Goal: Task Accomplishment & Management: Use online tool/utility

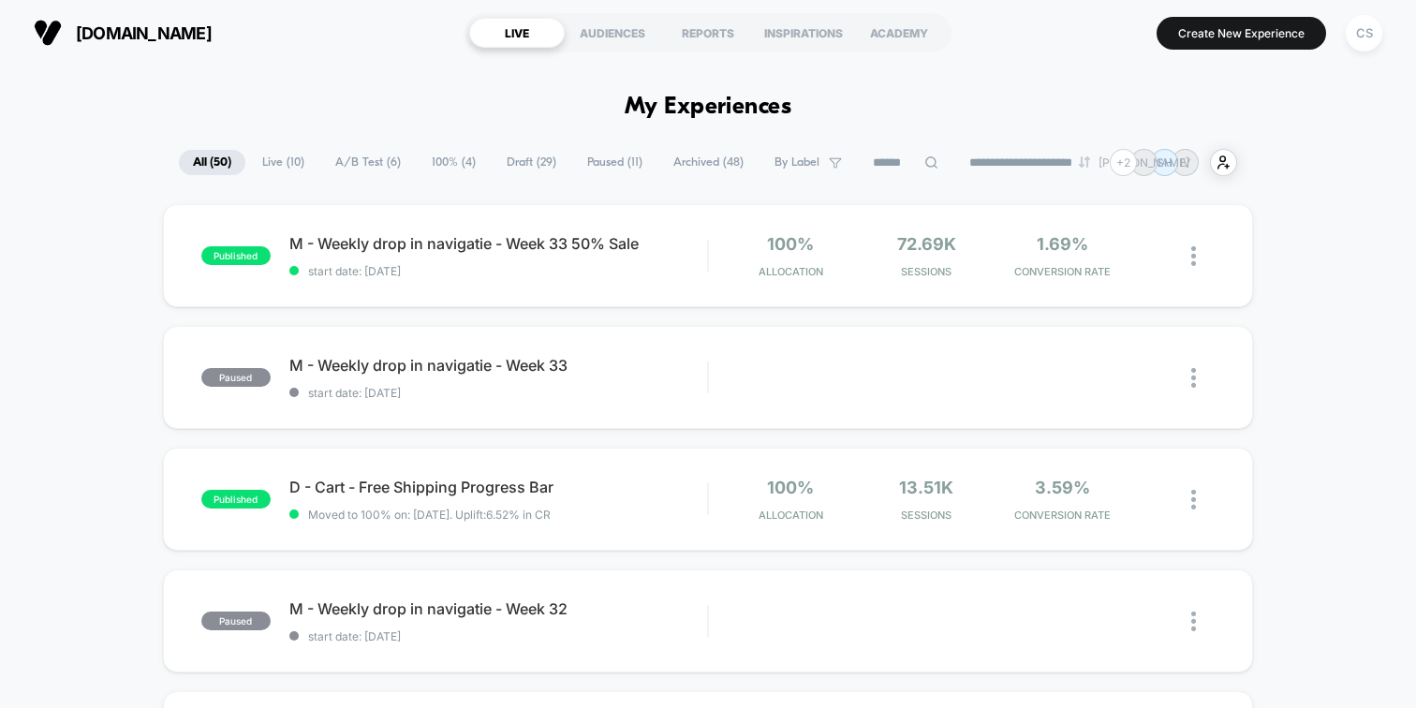
click at [526, 159] on span "Draft ( 29 )" at bounding box center [532, 162] width 78 height 25
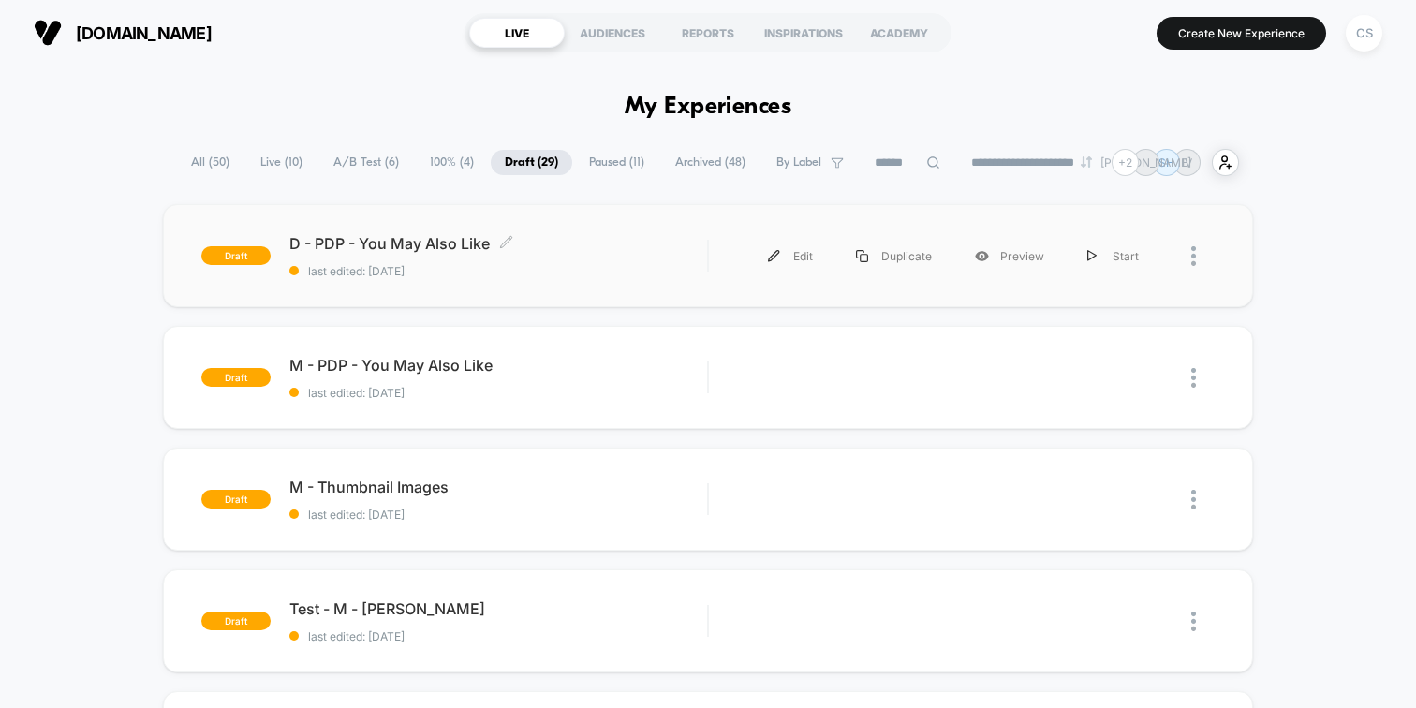
click at [470, 239] on span "D - PDP - You May Also Like Click to edit experience details" at bounding box center [498, 243] width 418 height 19
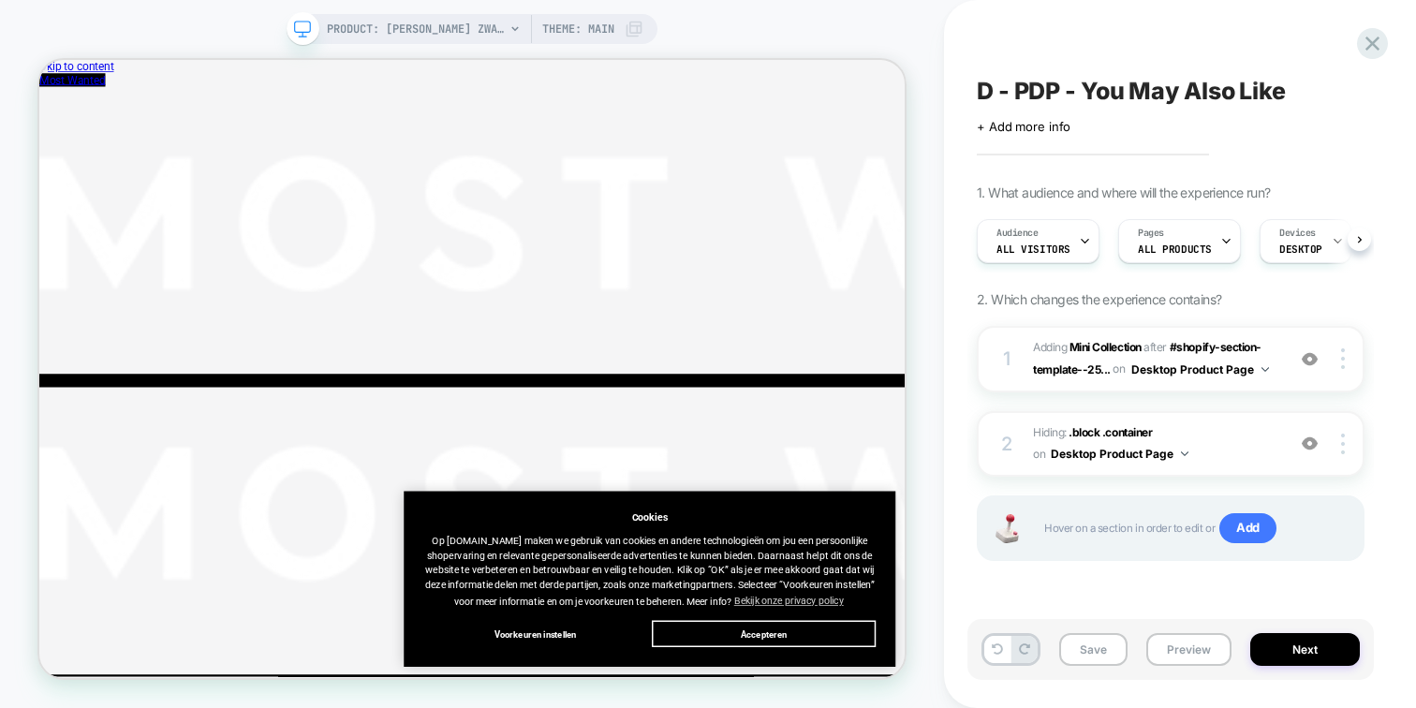
scroll to position [0, 1]
click at [1172, 648] on button "Preview" at bounding box center [1189, 649] width 85 height 33
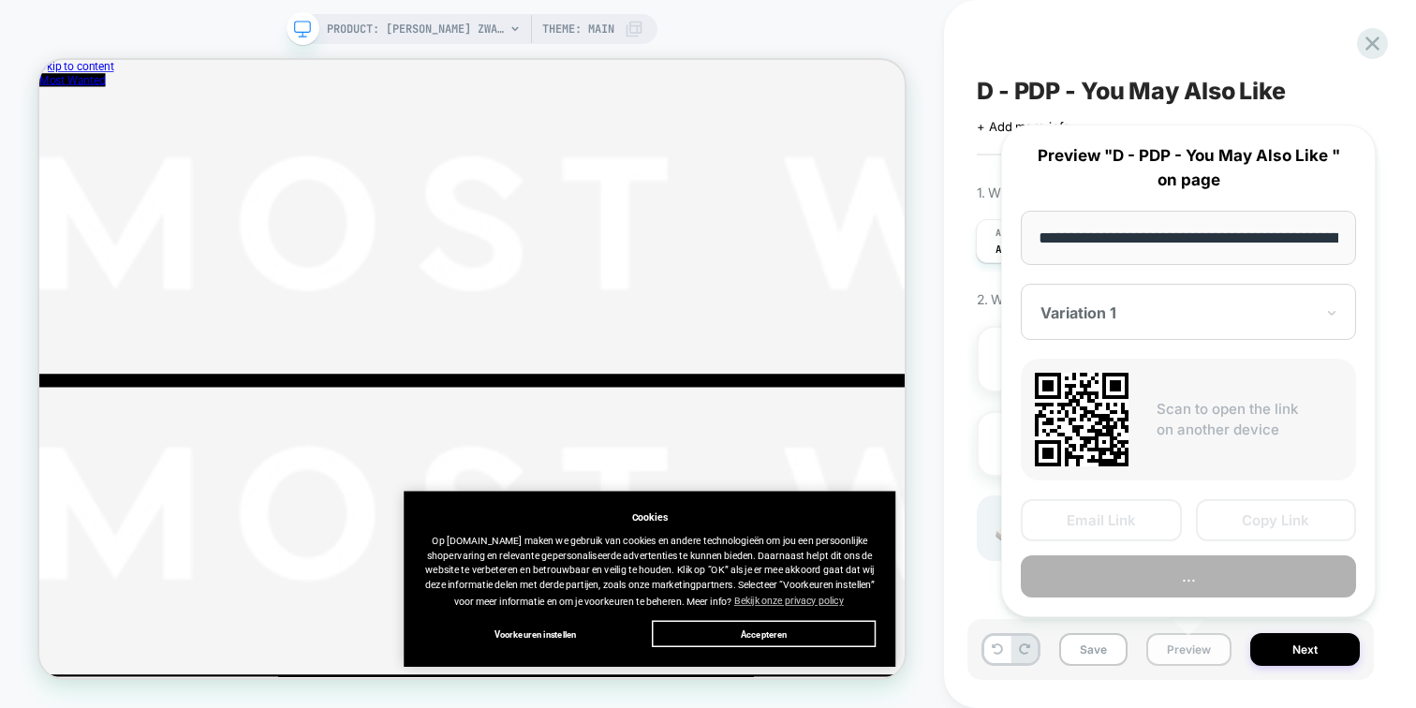
scroll to position [0, 259]
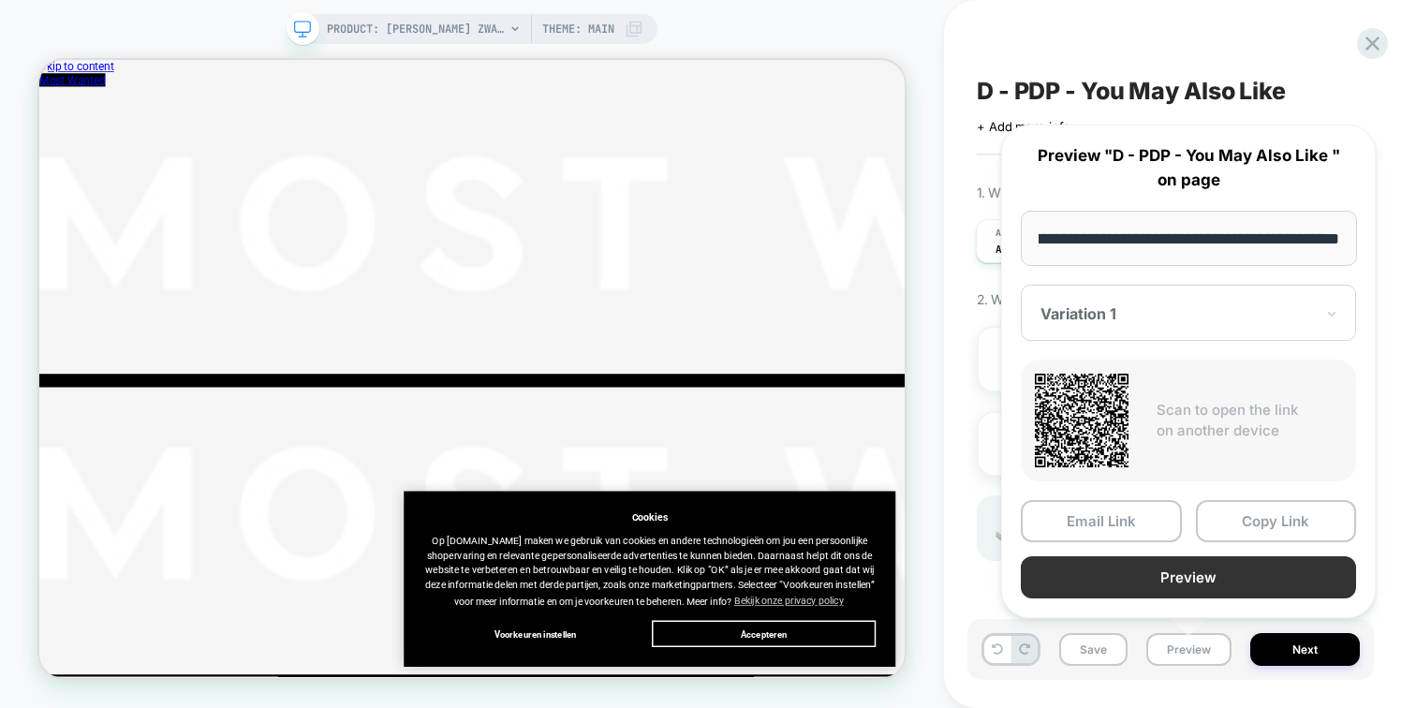
click at [1184, 571] on button "Preview" at bounding box center [1188, 577] width 335 height 42
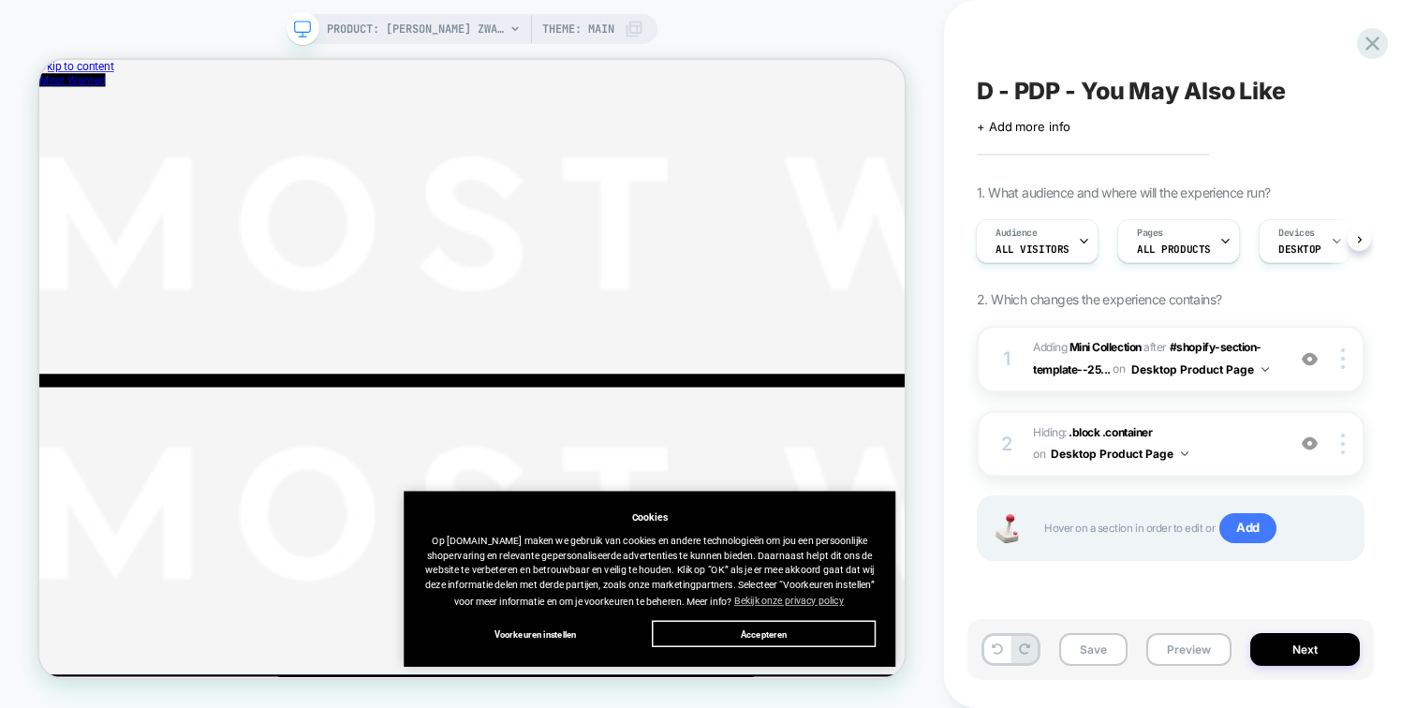
click at [1389, 55] on div "D - PDP - You May Also Like Click to edit experience details + Add more info 1.…" at bounding box center [1180, 354] width 472 height 708
click at [1382, 29] on div "D - PDP - You May Also Like Click to edit experience details + Add more info 1.…" at bounding box center [1180, 354] width 407 height 708
click at [1367, 39] on icon at bounding box center [1373, 44] width 14 height 14
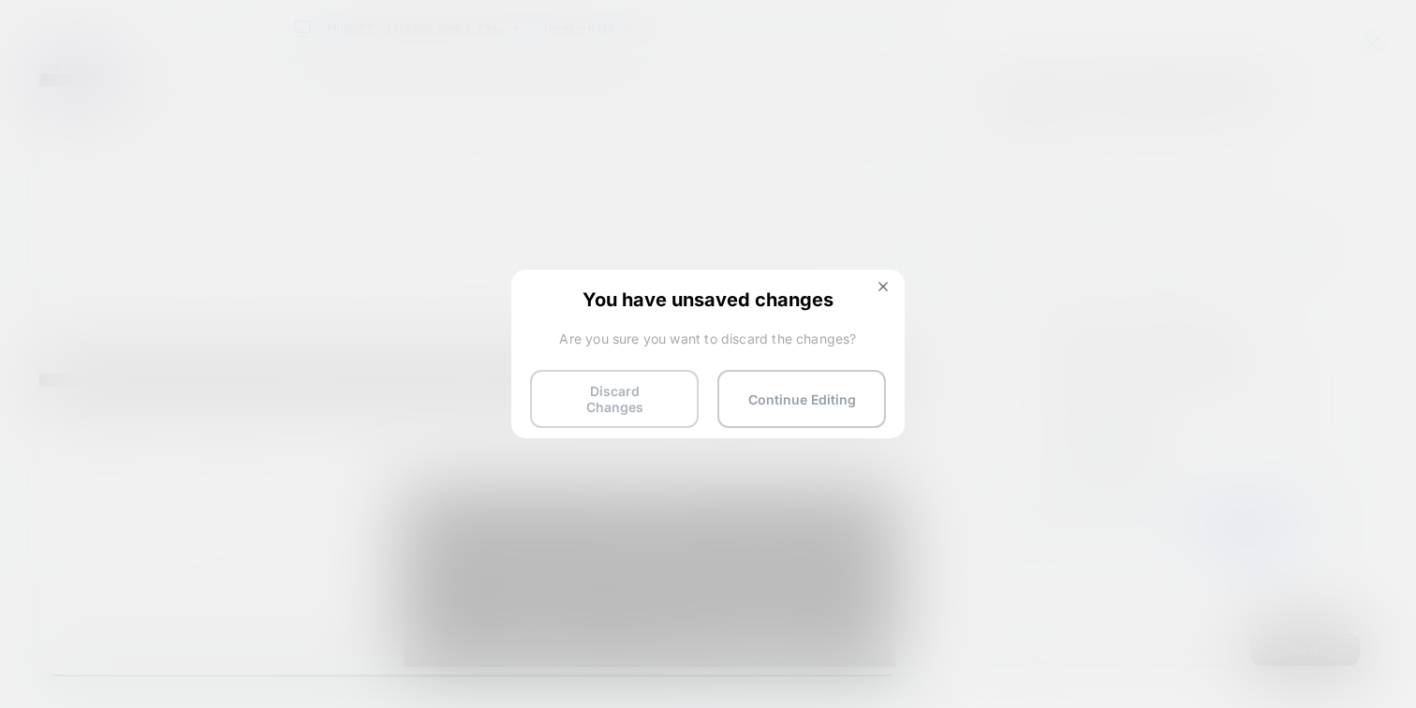
click at [602, 393] on button "Discard Changes" at bounding box center [614, 399] width 169 height 58
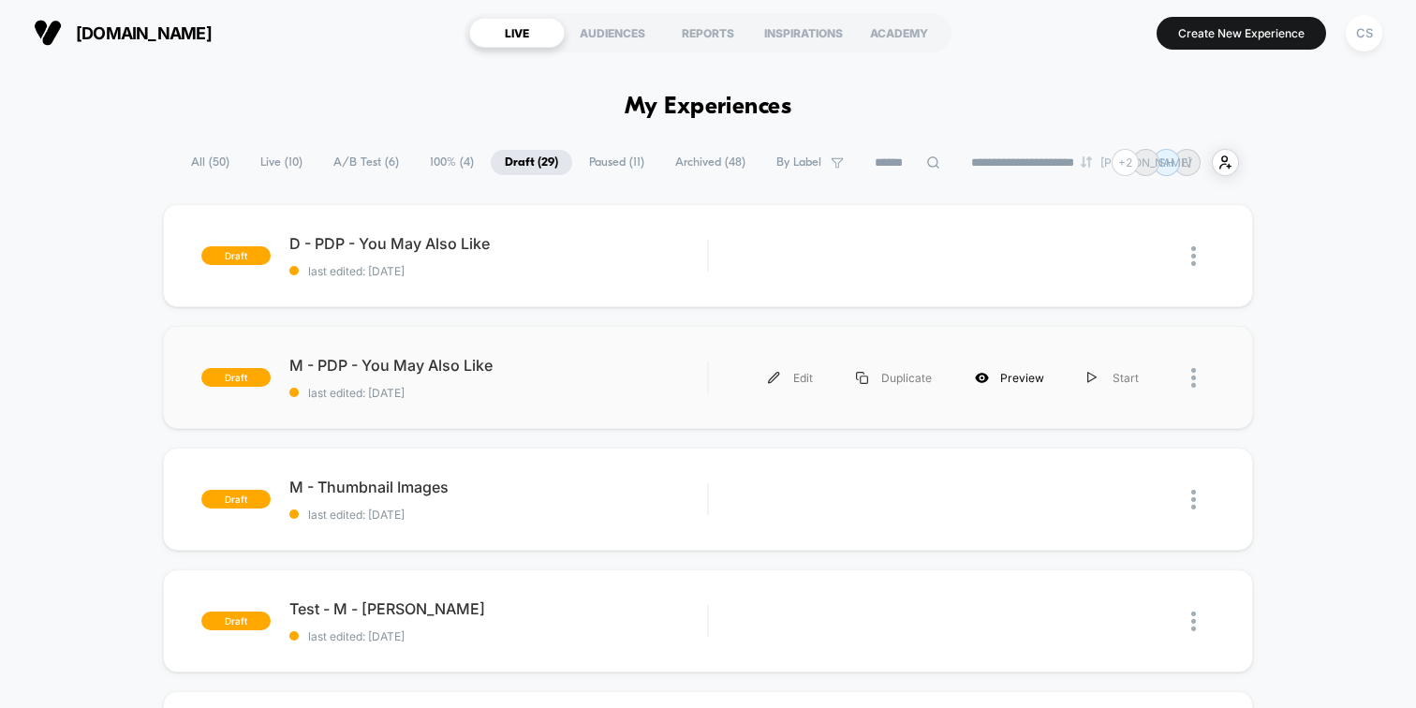
click at [1030, 383] on div "Preview" at bounding box center [1010, 378] width 112 height 42
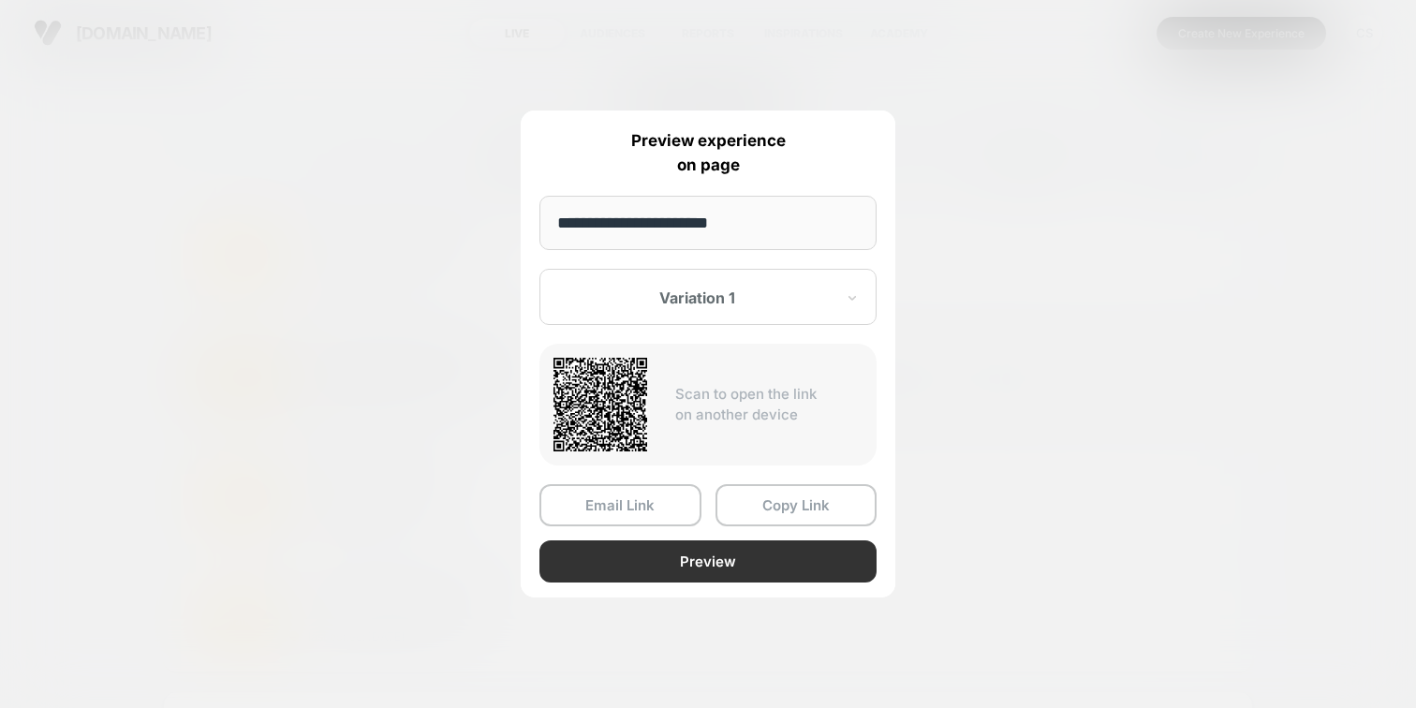
click at [681, 555] on button "Preview" at bounding box center [708, 562] width 337 height 42
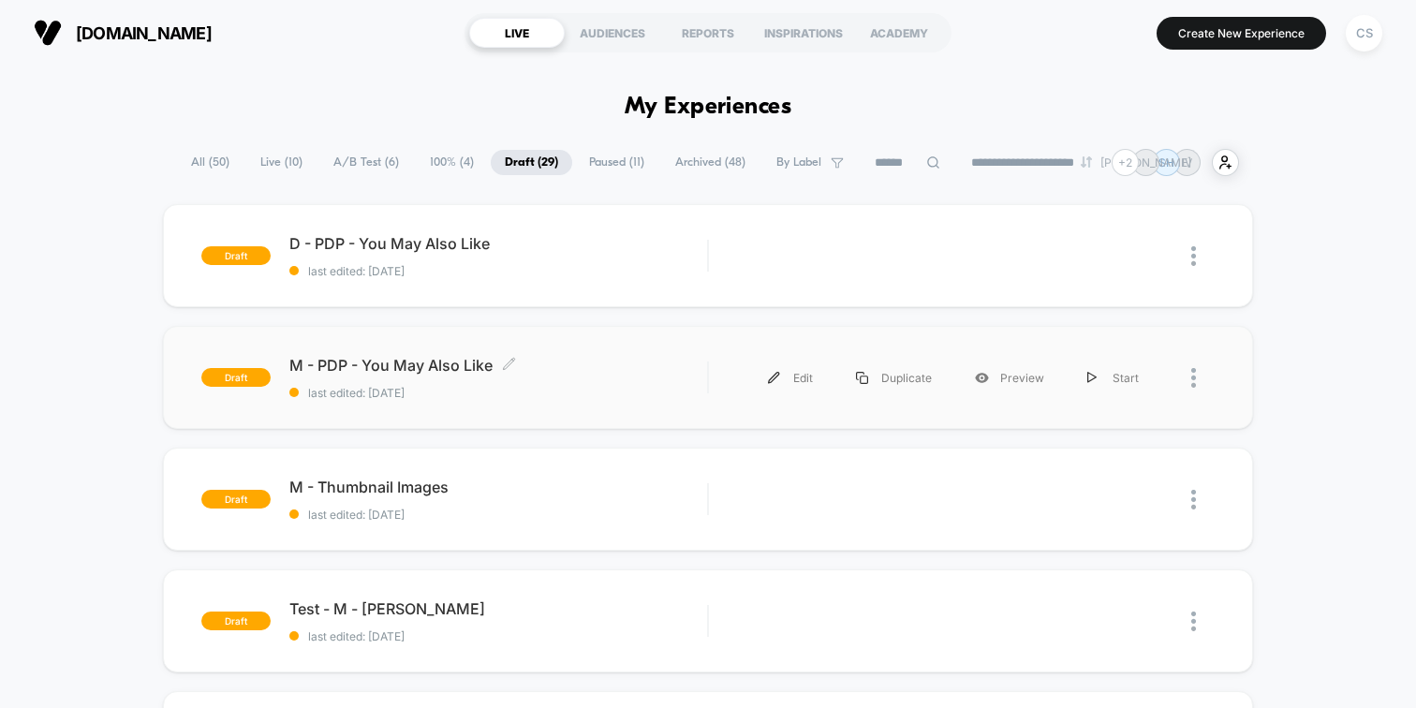
click at [447, 369] on span "M - PDP - You May Also Like Click to edit experience details" at bounding box center [498, 365] width 418 height 19
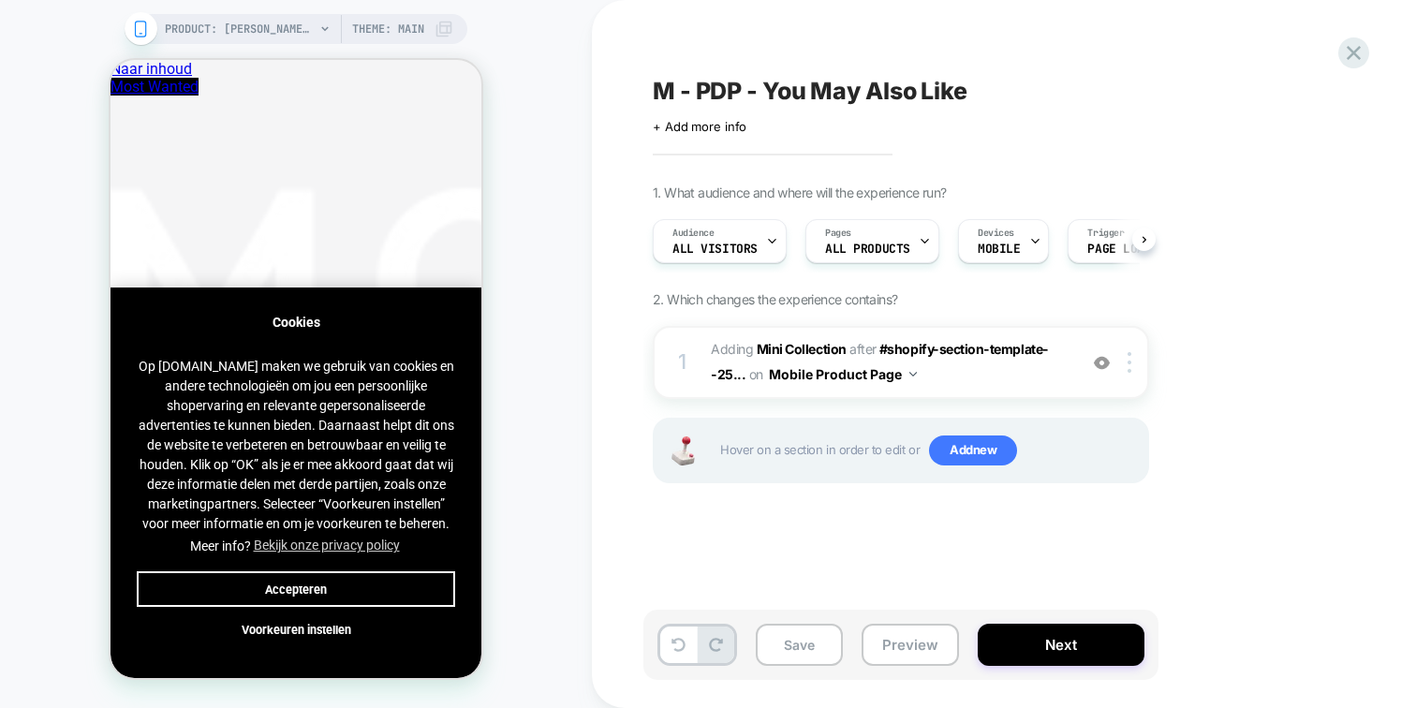
scroll to position [0, 1]
click at [957, 377] on span "#_loomi_addon_1753960044936 Adding Mini Collection AFTER #shopify-section-templ…" at bounding box center [889, 362] width 357 height 51
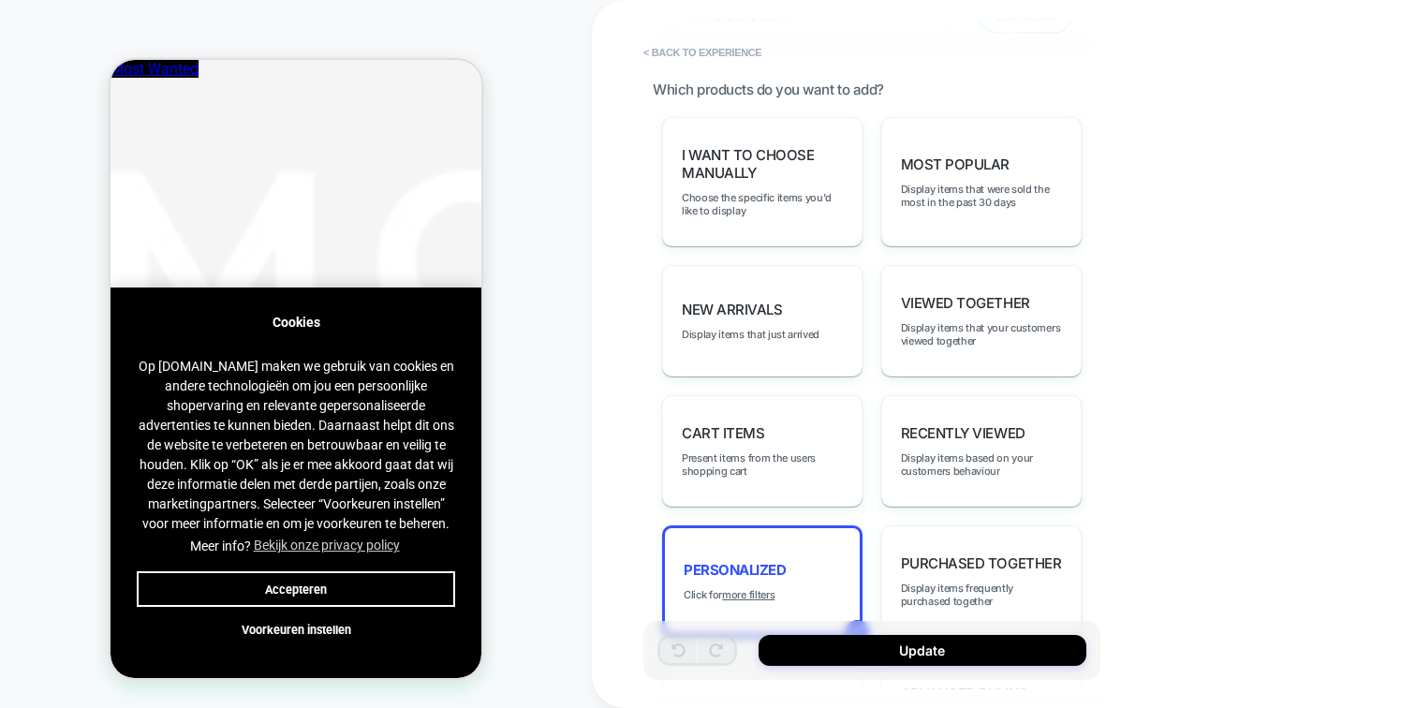
scroll to position [901, 0]
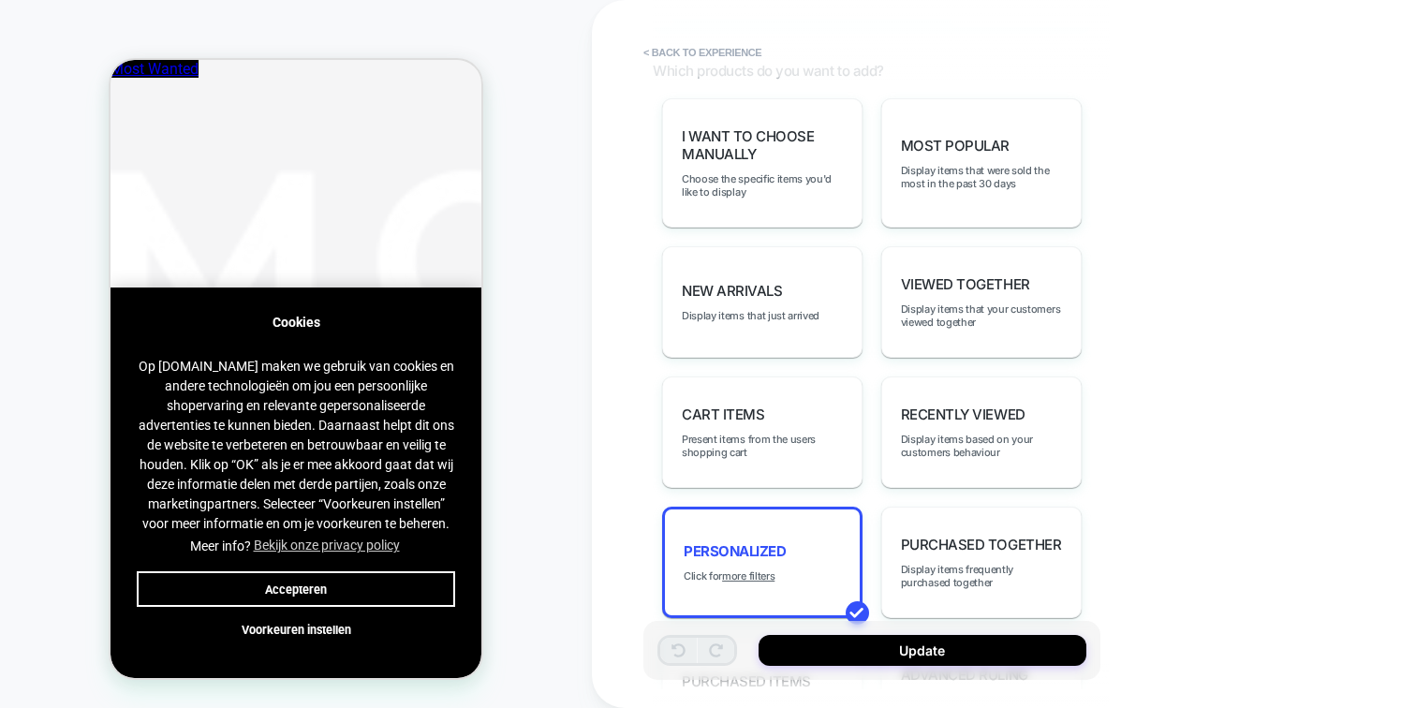
click at [296, 584] on button "Accepteren" at bounding box center [296, 589] width 318 height 36
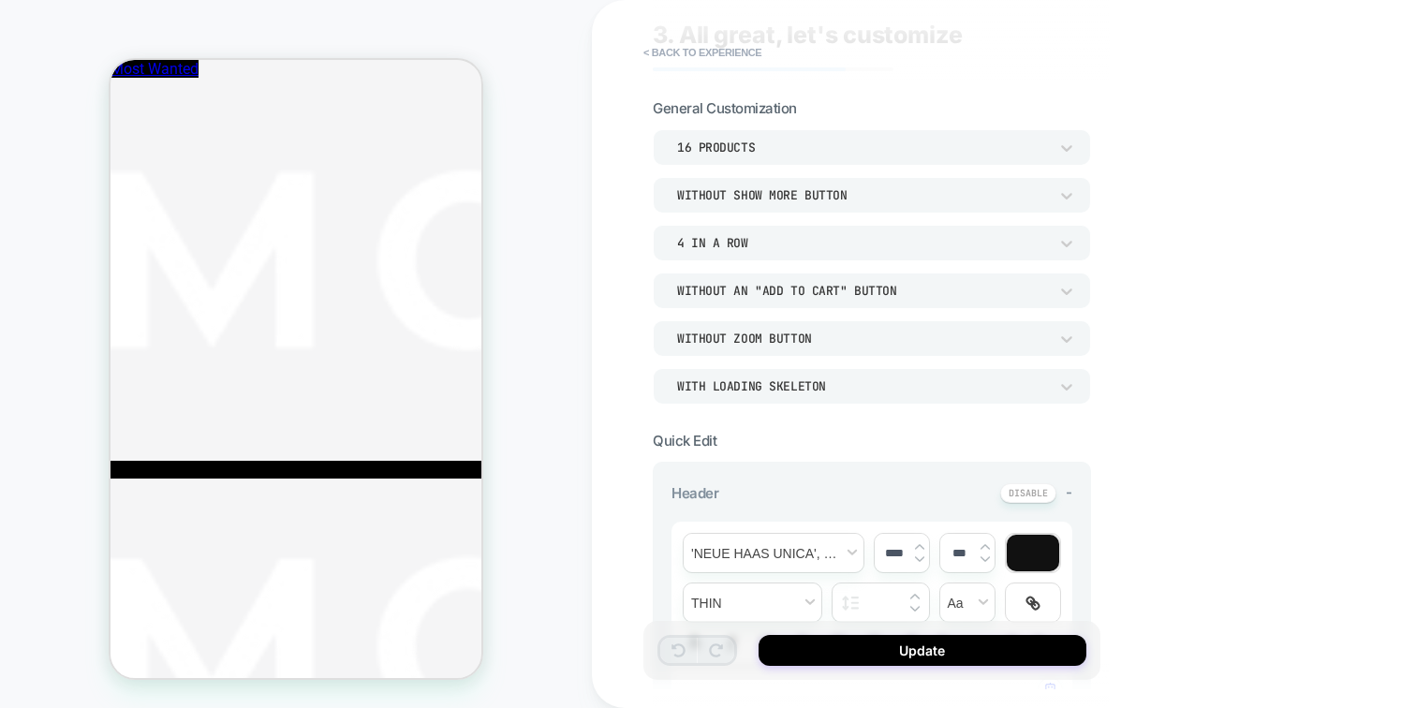
scroll to position [0, 0]
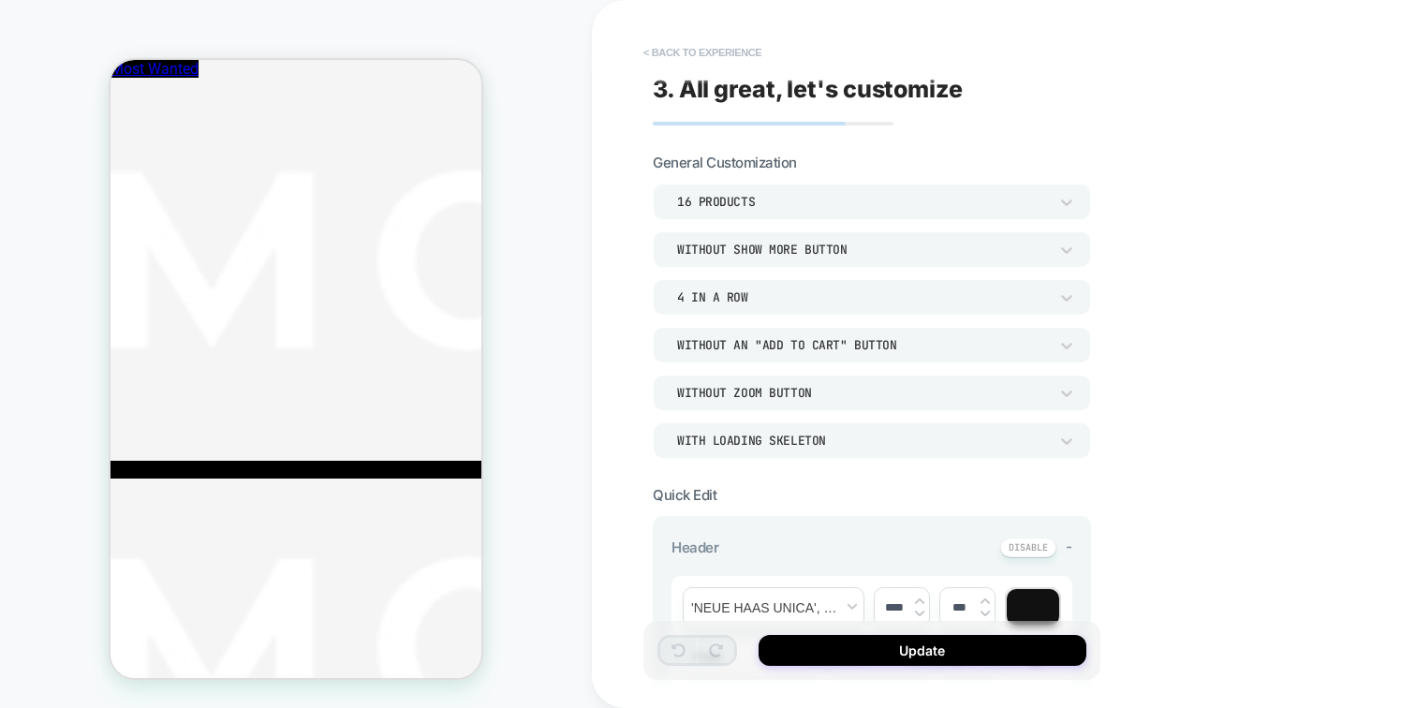
click at [717, 45] on button "< Back to experience" at bounding box center [702, 52] width 137 height 30
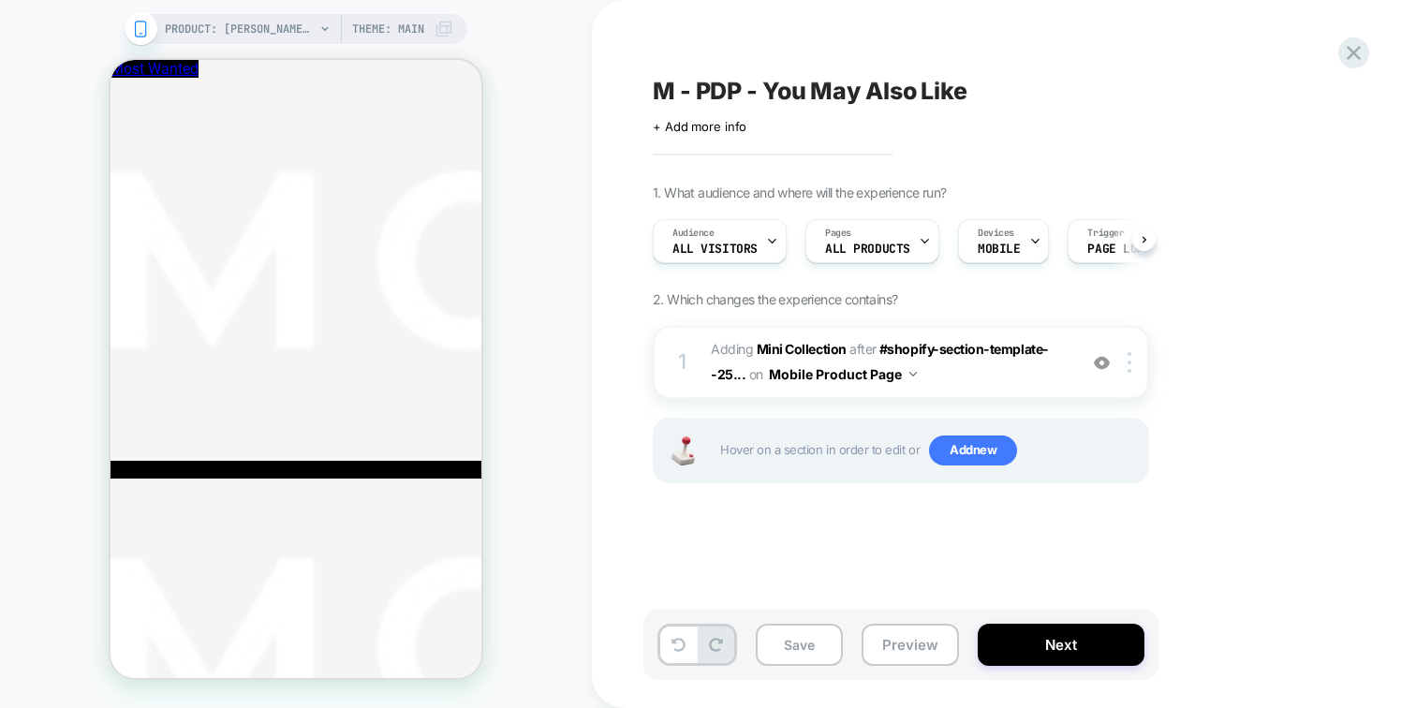
scroll to position [0, 1]
click at [1368, 55] on div at bounding box center [1354, 53] width 38 height 38
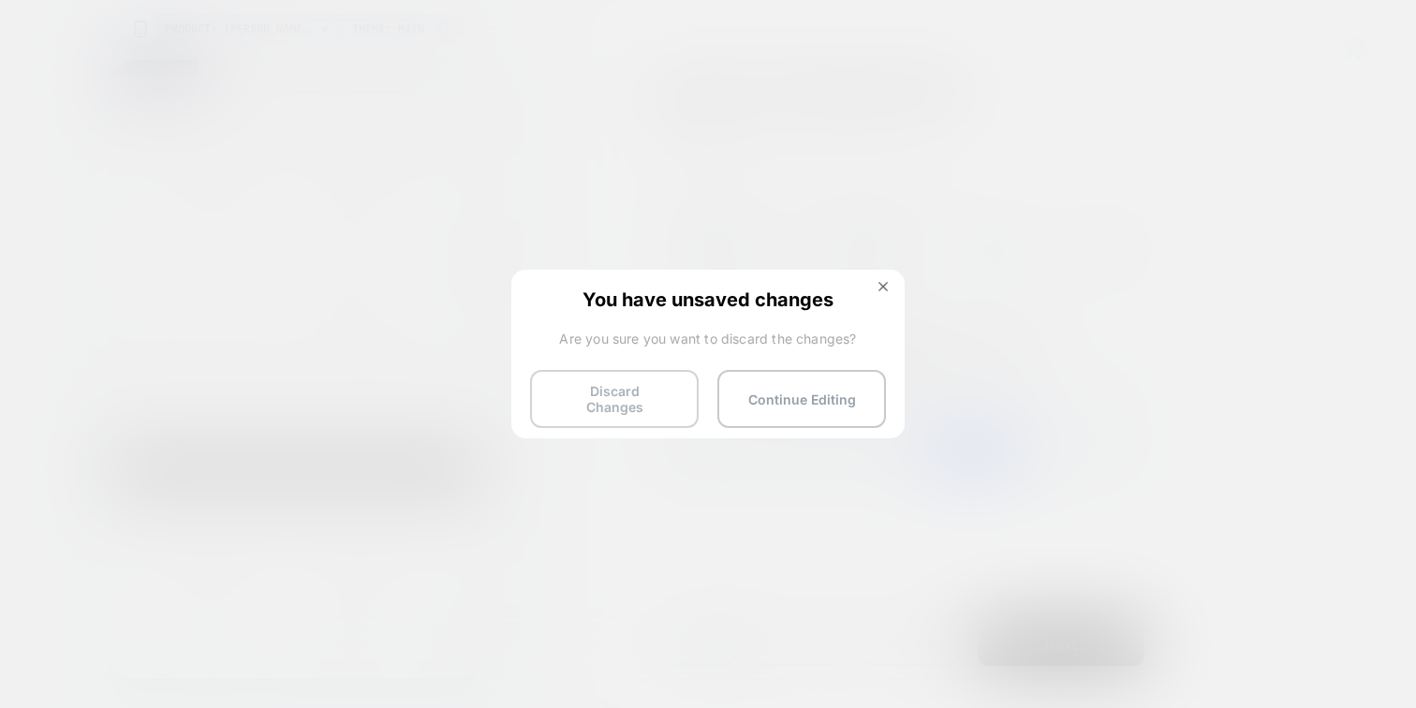
click at [663, 391] on button "Discard Changes" at bounding box center [614, 399] width 169 height 58
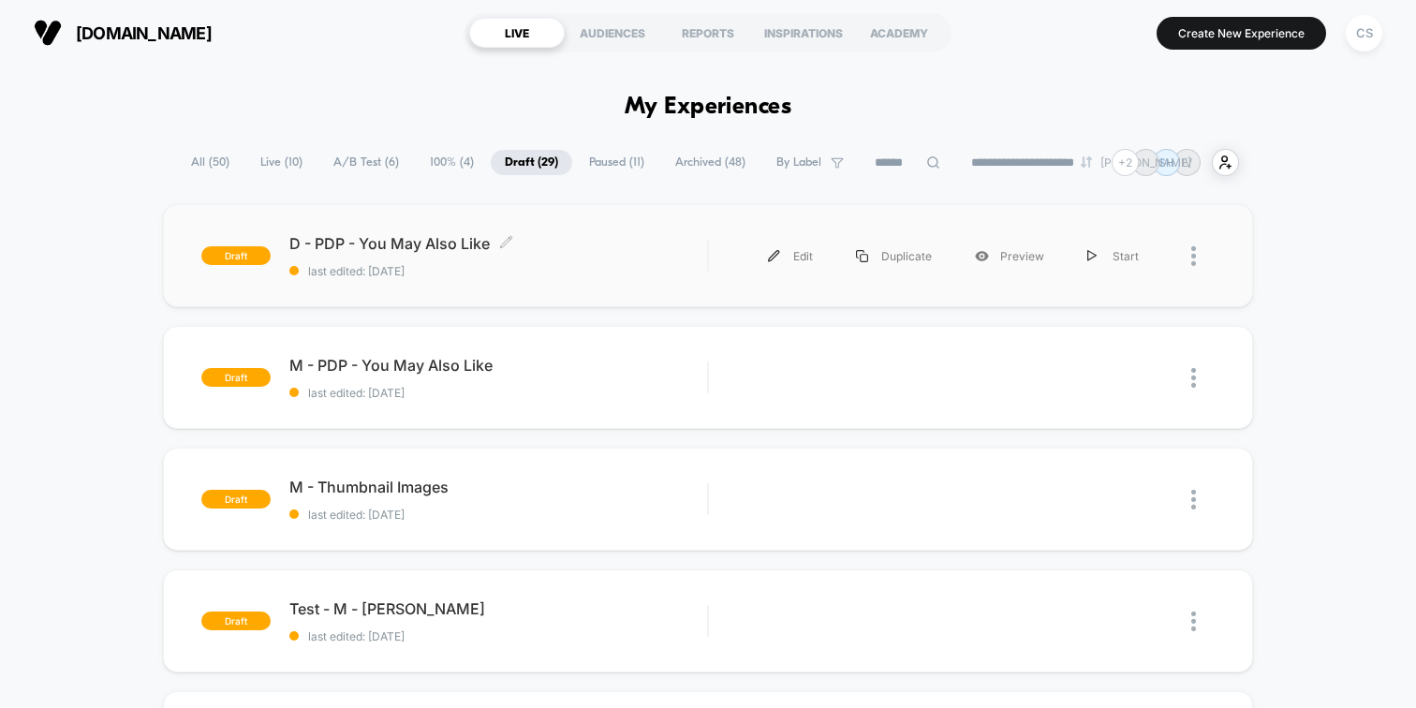
click at [455, 246] on span "D - PDP - You May Also Like Click to edit experience details" at bounding box center [498, 243] width 418 height 19
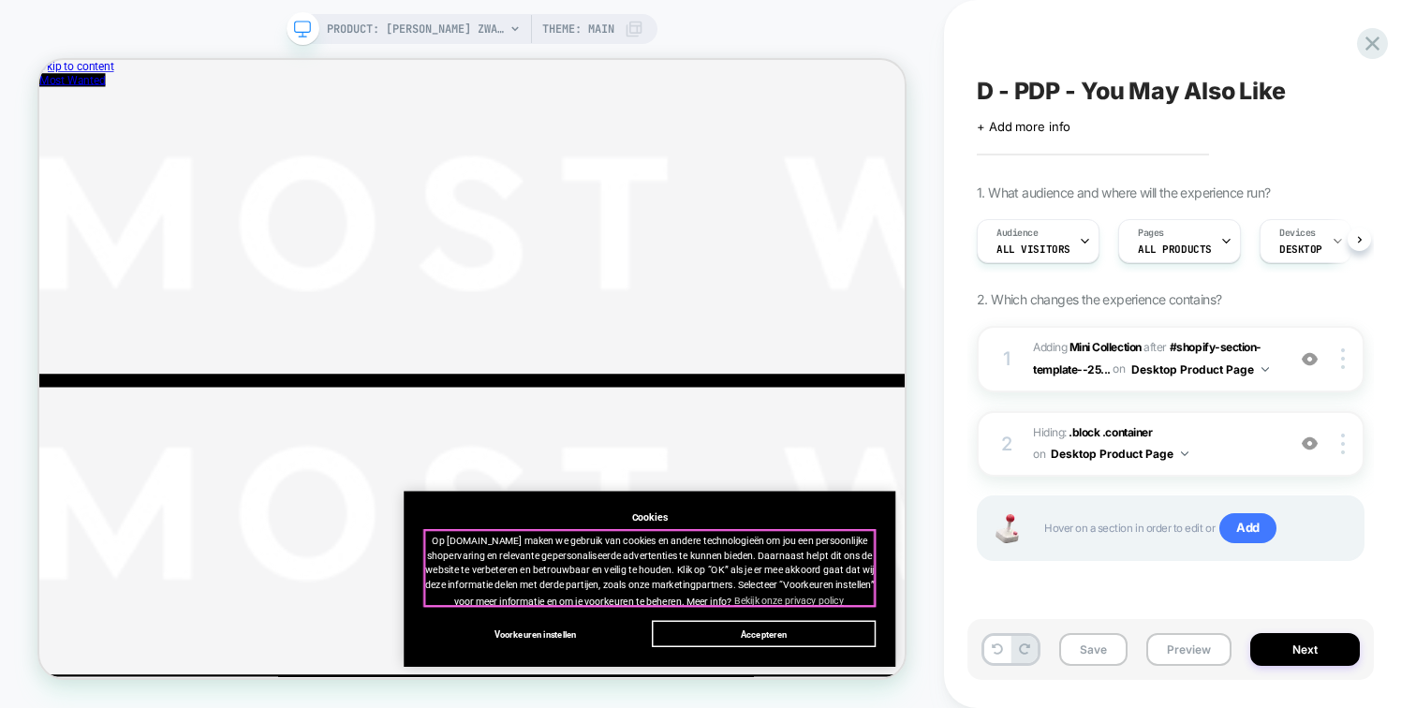
scroll to position [0, 1]
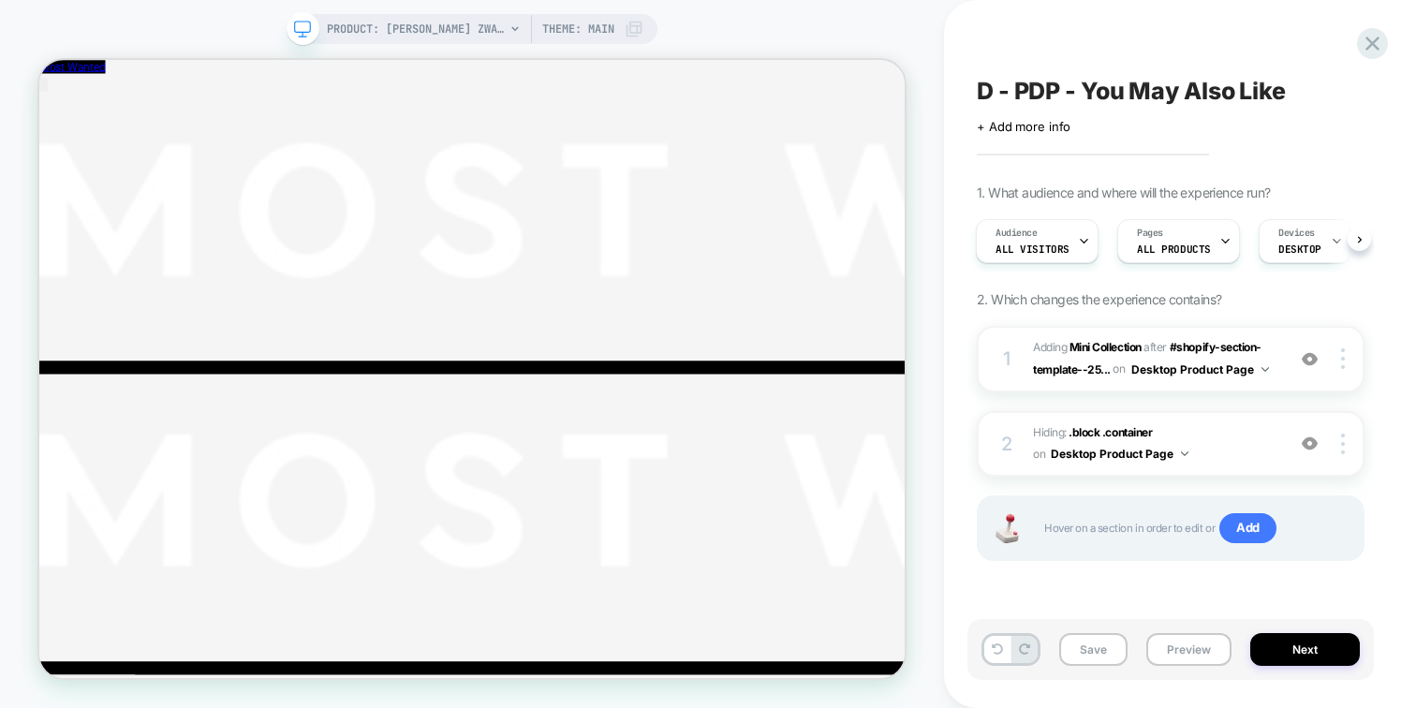
scroll to position [2073, 0]
click at [1233, 452] on span "Hiding : .block .container .block .container on Desktop Product Page" at bounding box center [1154, 444] width 243 height 44
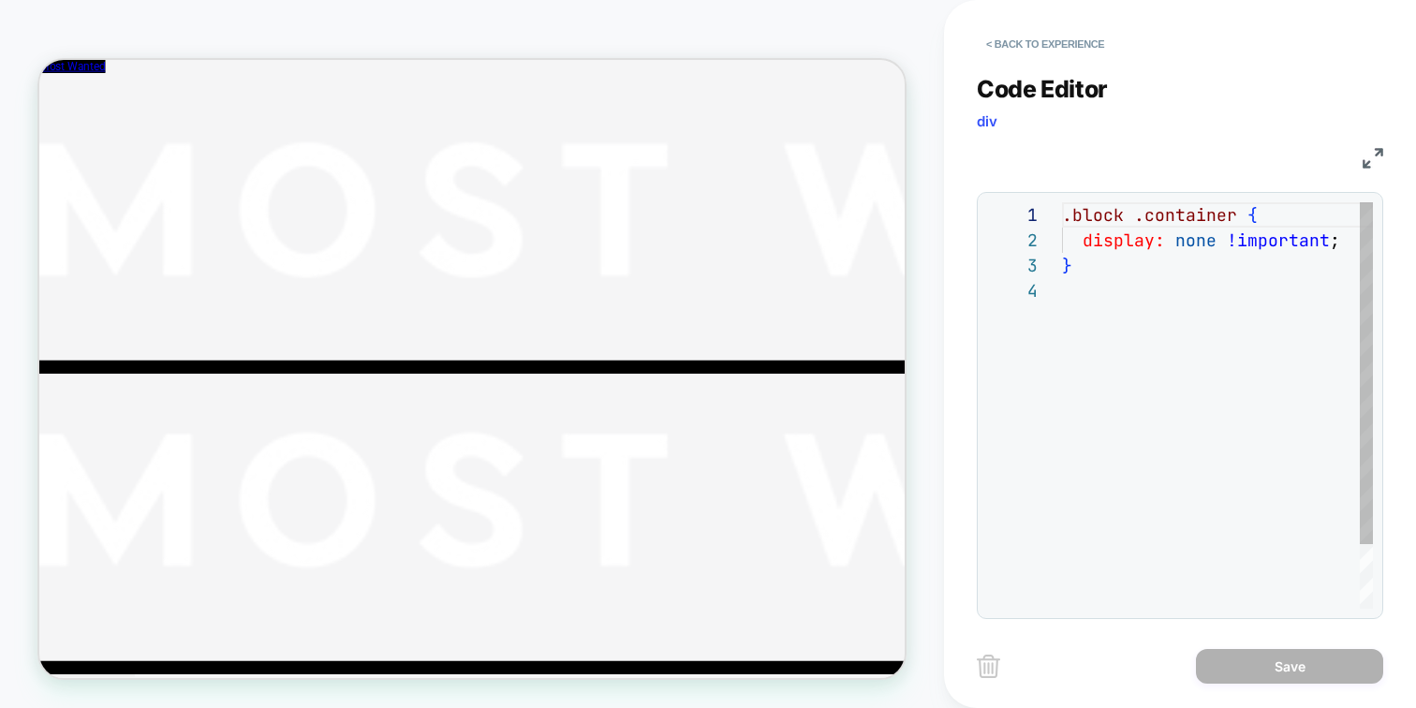
scroll to position [76, 0]
click at [1001, 38] on button "< Back to experience" at bounding box center [1045, 44] width 137 height 30
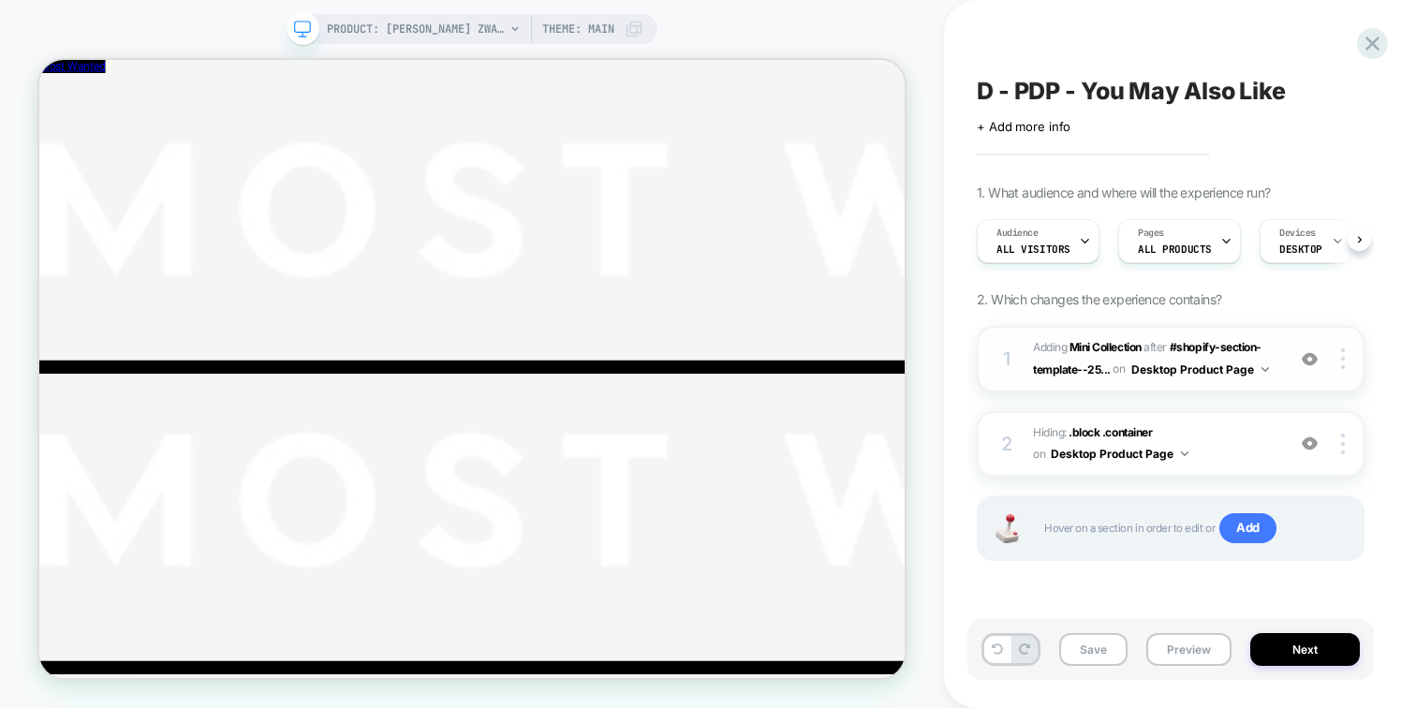
scroll to position [0, 1]
click at [1280, 348] on div "1 #_loomi_addon_1753973039699 Adding Mini Collection AFTER #shopify-section-tem…" at bounding box center [1171, 359] width 388 height 67
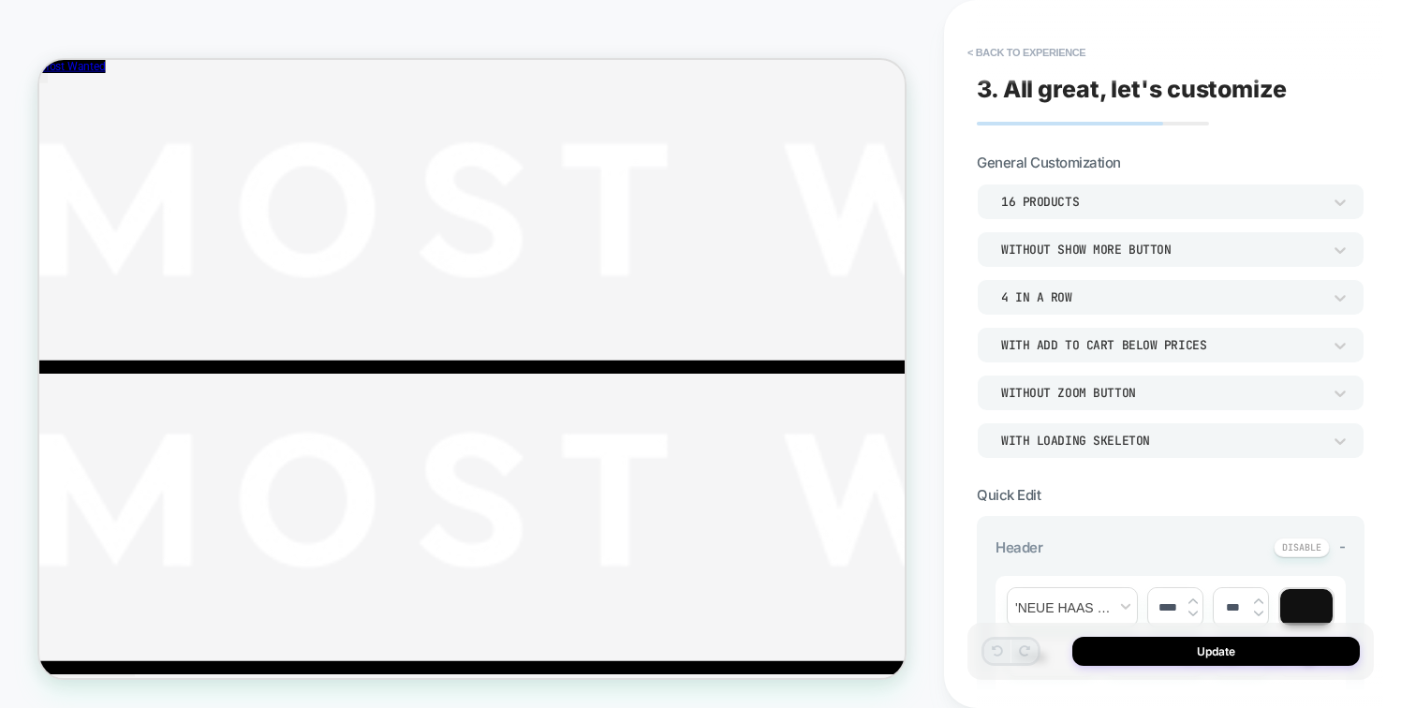
scroll to position [2579, 0]
click at [1028, 200] on div "16 Products" at bounding box center [1161, 202] width 320 height 16
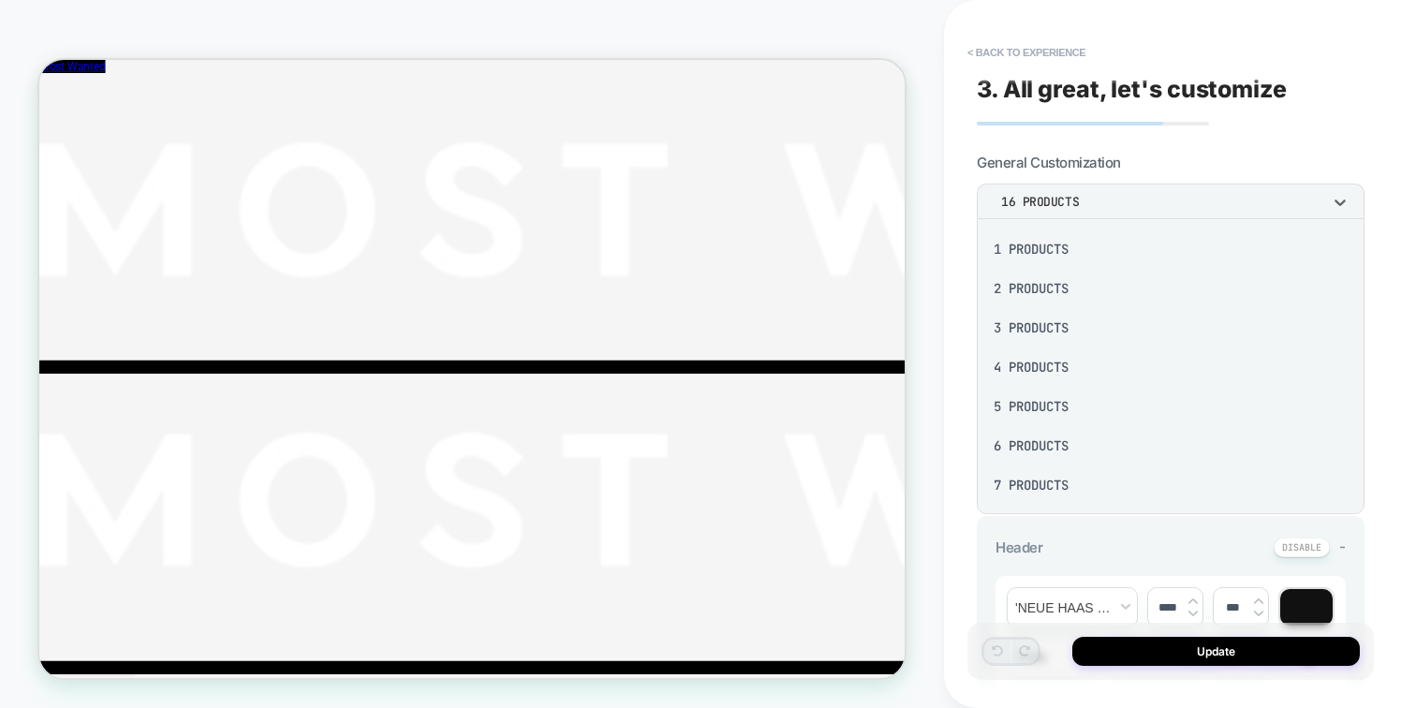
scroll to position [244, 0]
click at [1386, 296] on div at bounding box center [708, 354] width 1416 height 708
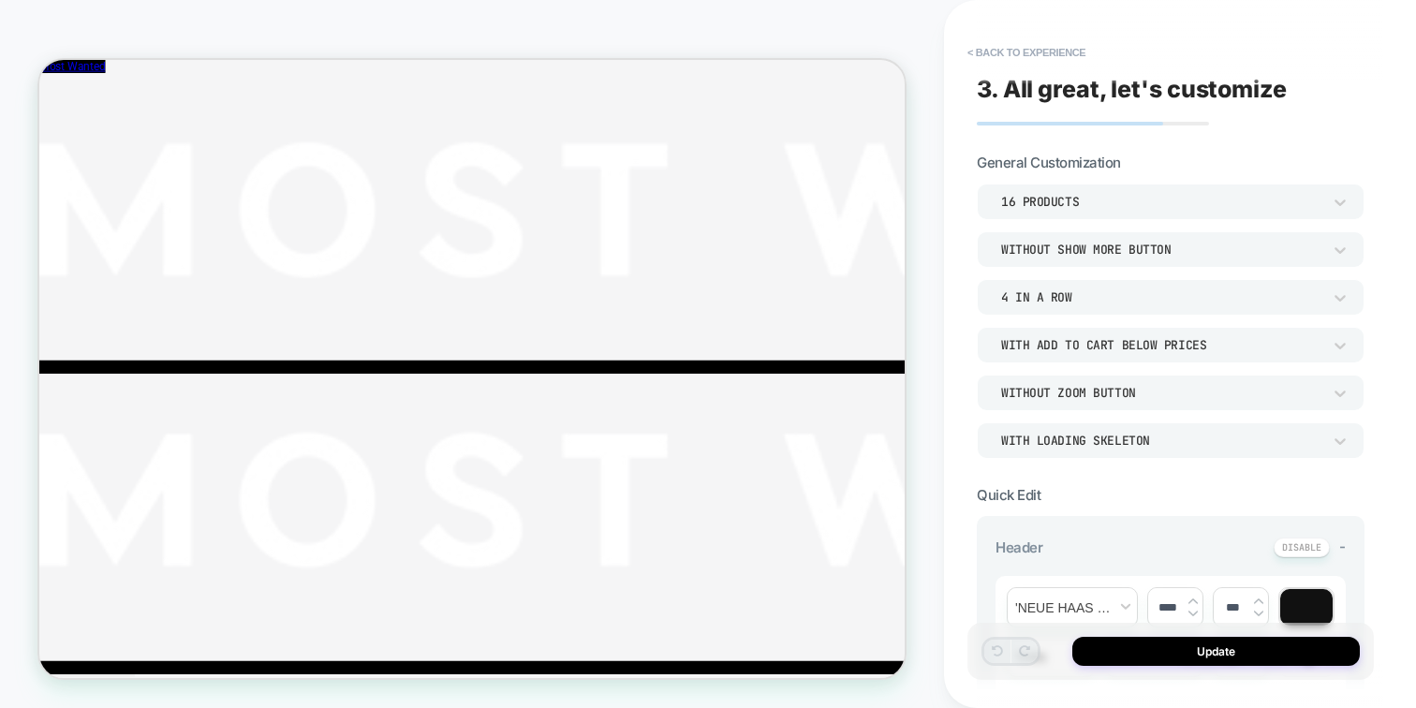
click at [1095, 288] on div "4 In a Row" at bounding box center [1161, 298] width 339 height 20
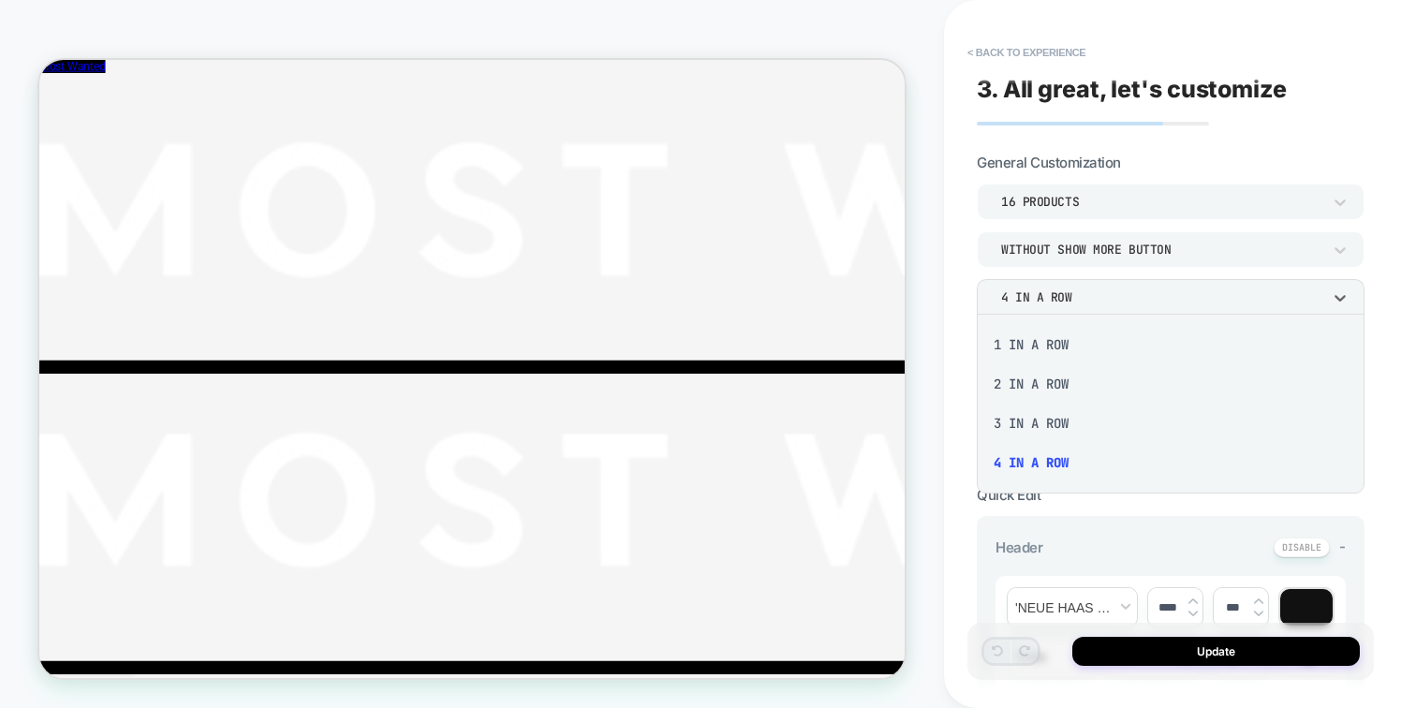
click at [1394, 347] on div at bounding box center [708, 354] width 1416 height 708
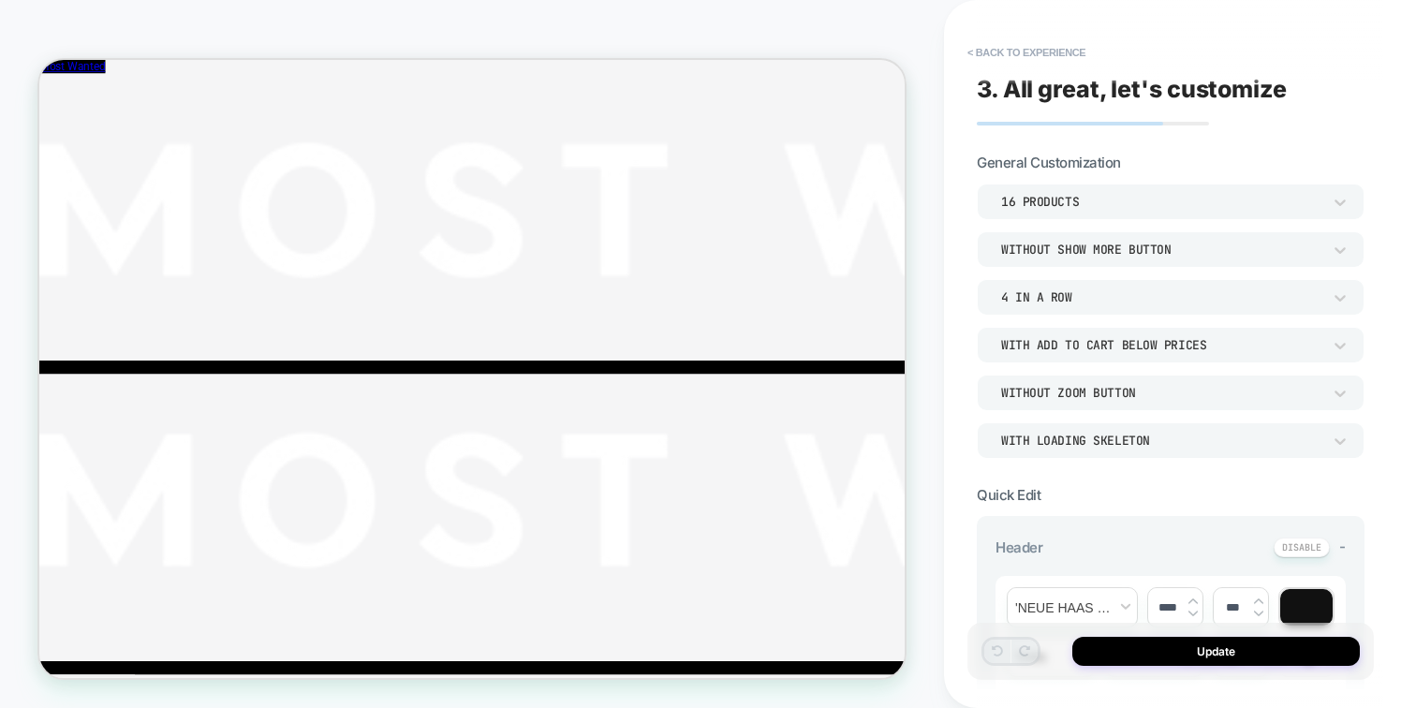
scroll to position [1894, 0]
click at [999, 52] on button "< Back to experience" at bounding box center [1026, 52] width 137 height 30
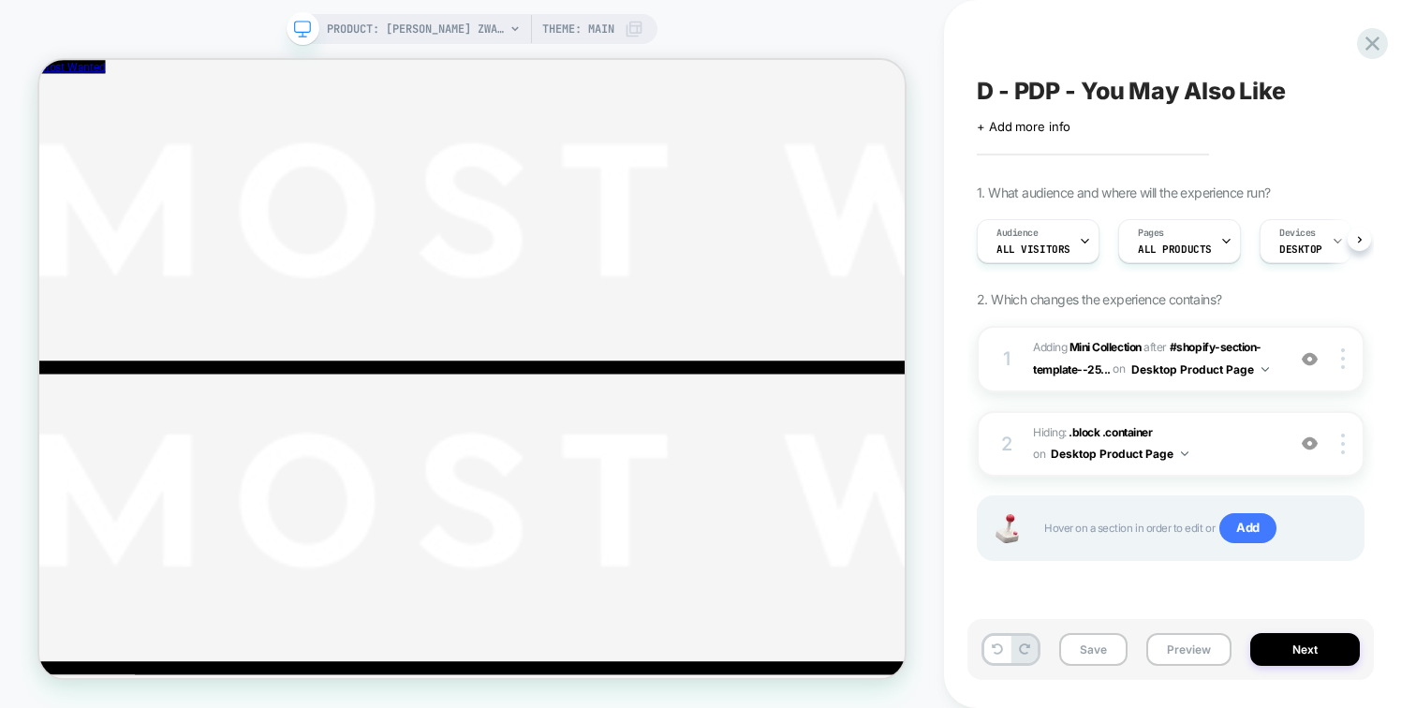
scroll to position [0, 1]
click at [1371, 45] on icon at bounding box center [1372, 43] width 25 height 25
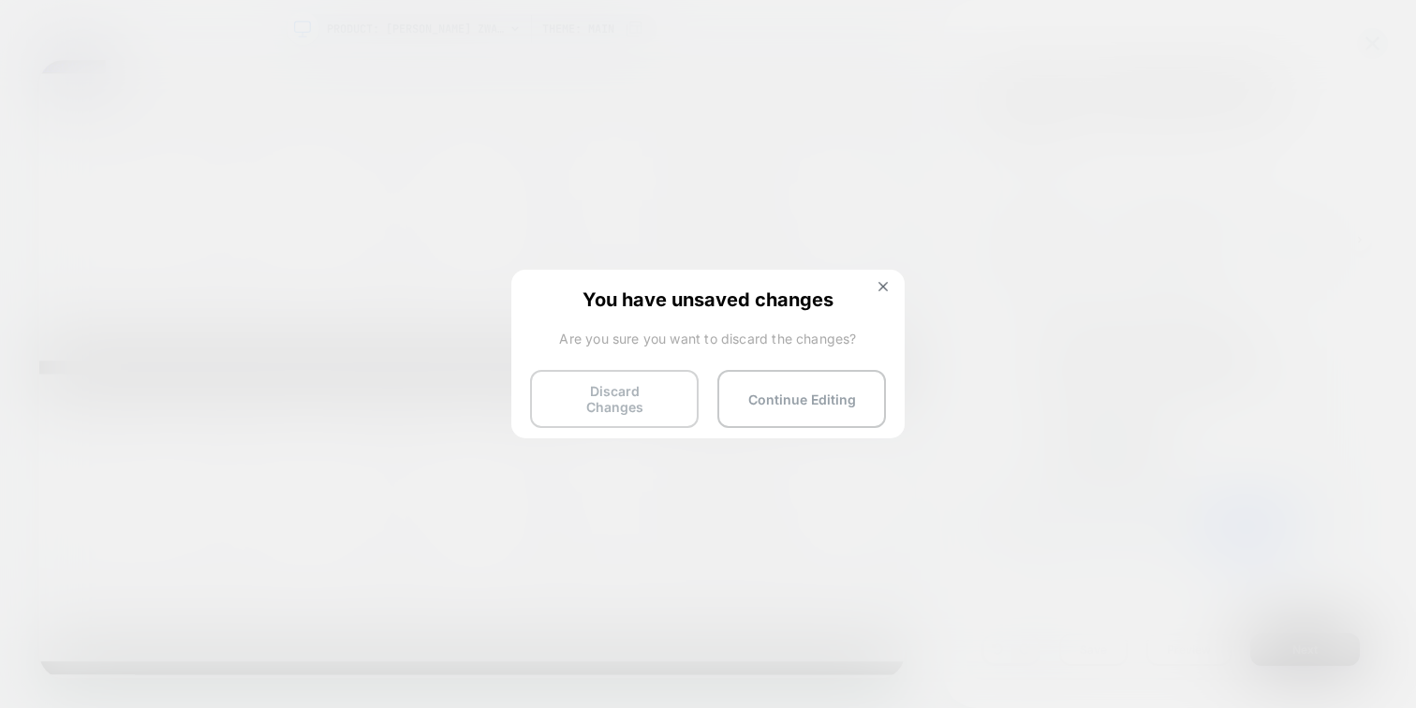
click at [617, 393] on button "Discard Changes" at bounding box center [614, 399] width 169 height 58
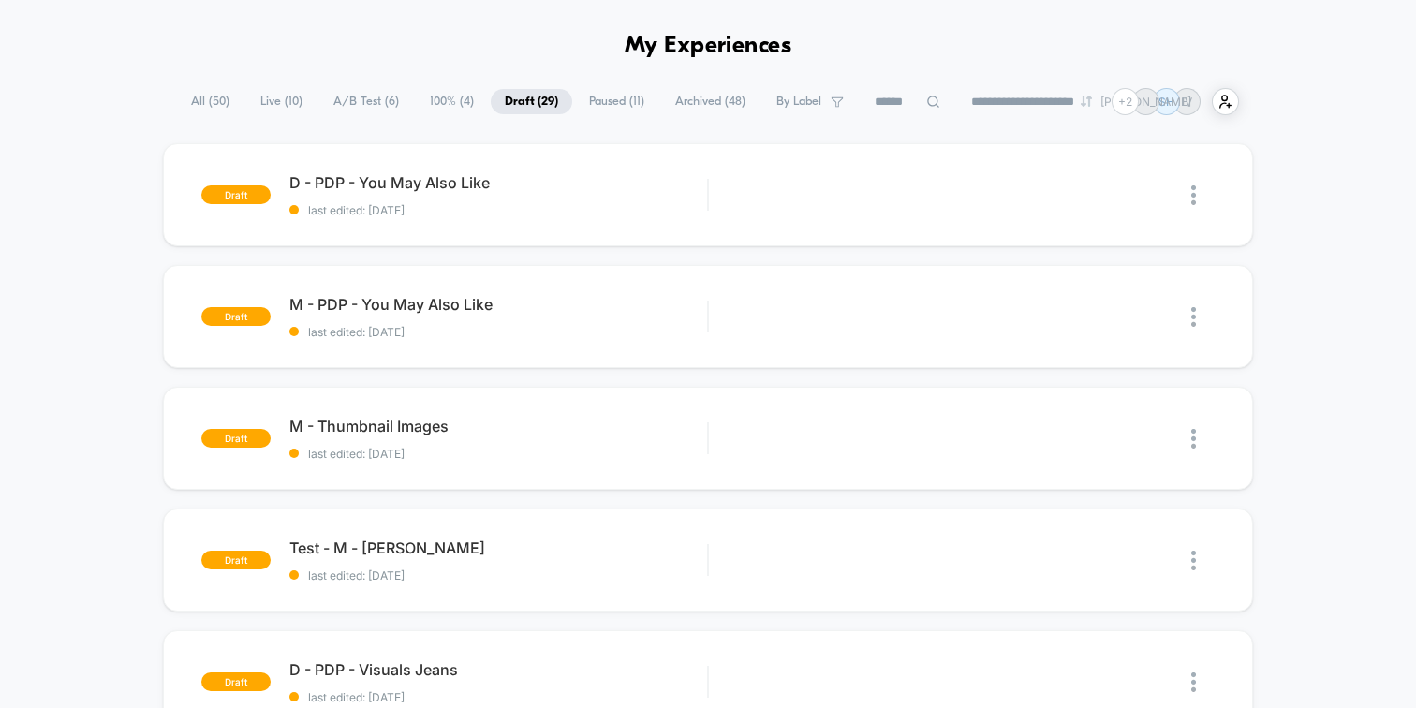
scroll to position [65, 0]
